Goal: Information Seeking & Learning: Find specific fact

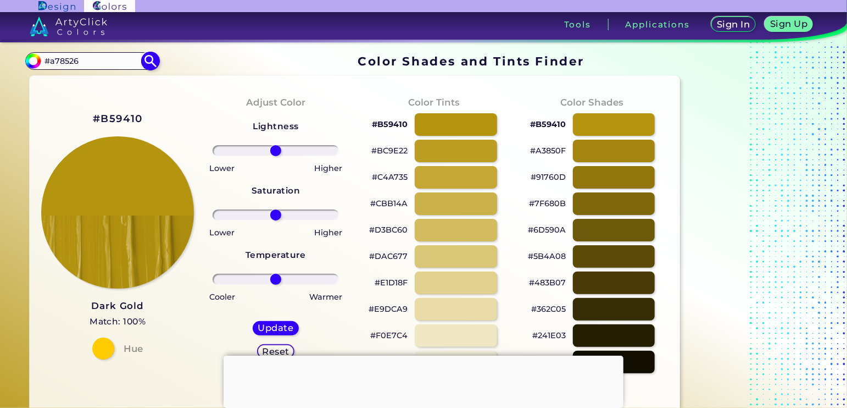
type input "#a78526"
click at [150, 62] on img at bounding box center [150, 61] width 19 height 19
type input "#a78526"
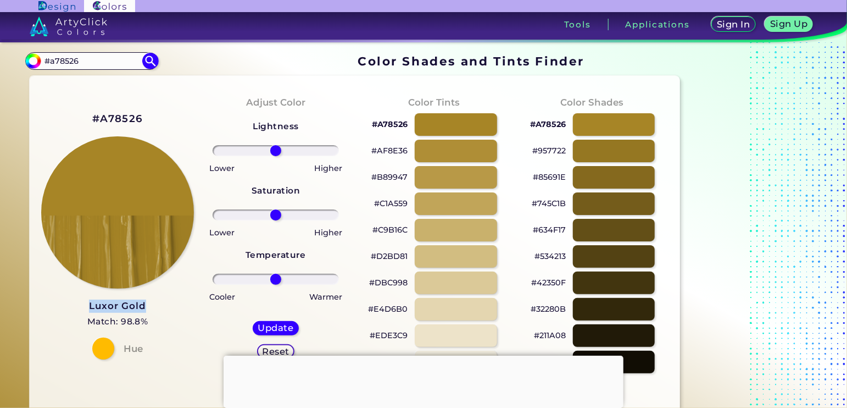
drag, startPoint x: 152, startPoint y: 308, endPoint x: 88, endPoint y: 304, distance: 63.3
click at [88, 304] on div "#A78526 Luxor Gold Match: 98.8% Hue" at bounding box center [117, 234] width 158 height 299
copy h3 "Luxor Gold"
click at [173, 125] on div "#A78526 Luxor Gold Match: 98.8% Hue" at bounding box center [117, 234] width 158 height 299
